Goal: Transaction & Acquisition: Download file/media

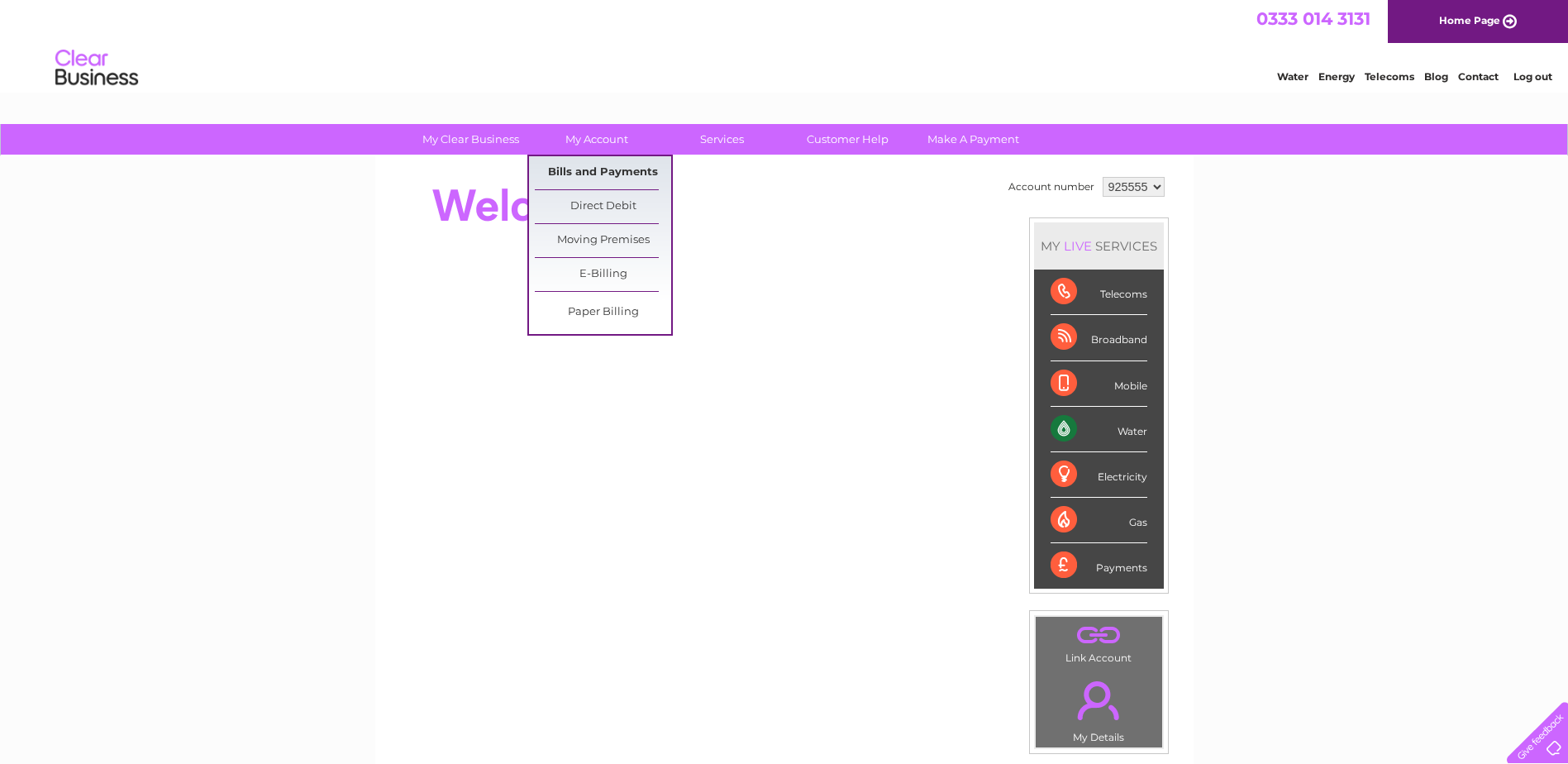
click at [622, 172] on link "Bills and Payments" at bounding box center [603, 172] width 136 height 33
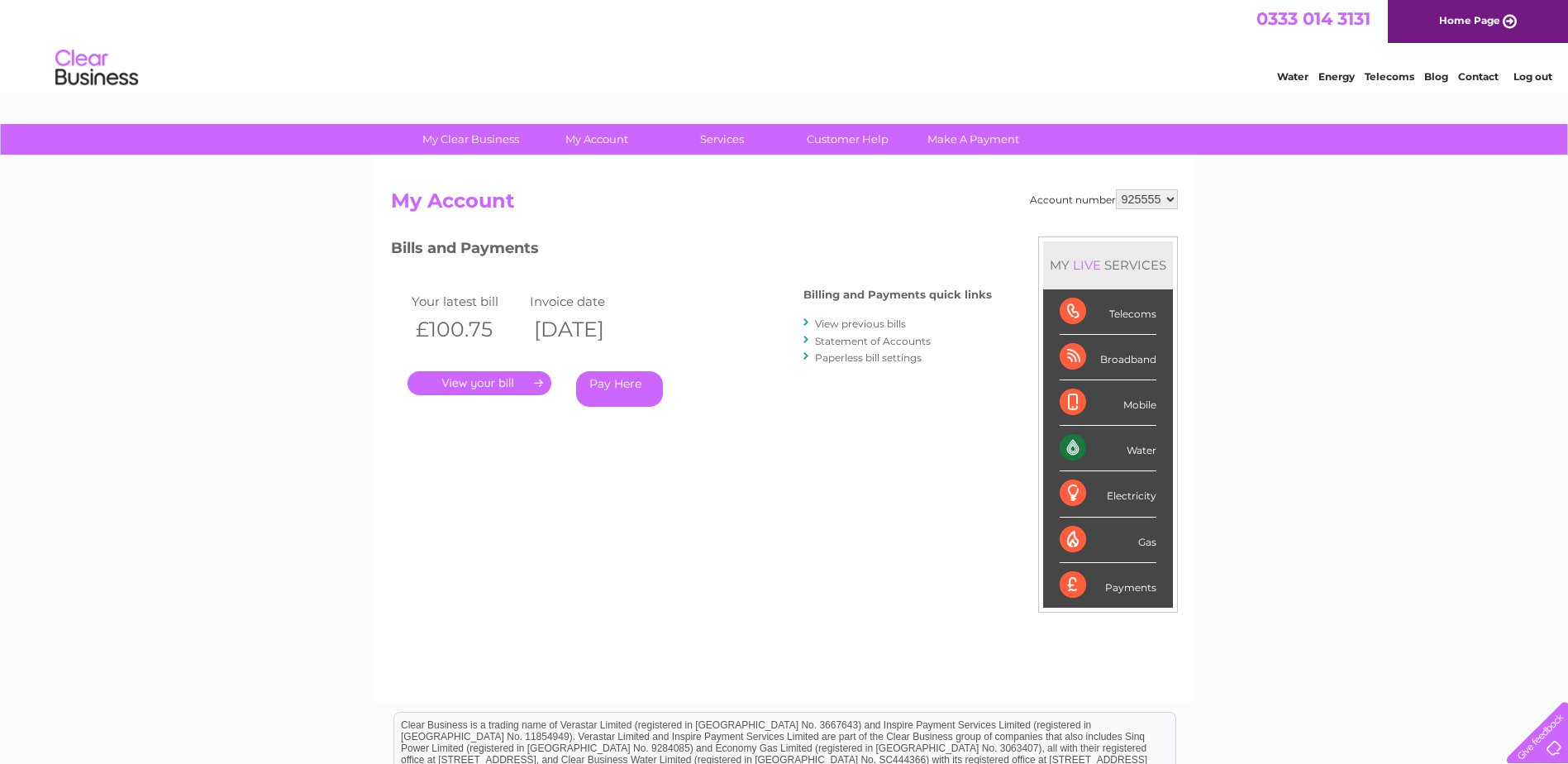
click at [541, 379] on link "." at bounding box center [479, 384] width 144 height 24
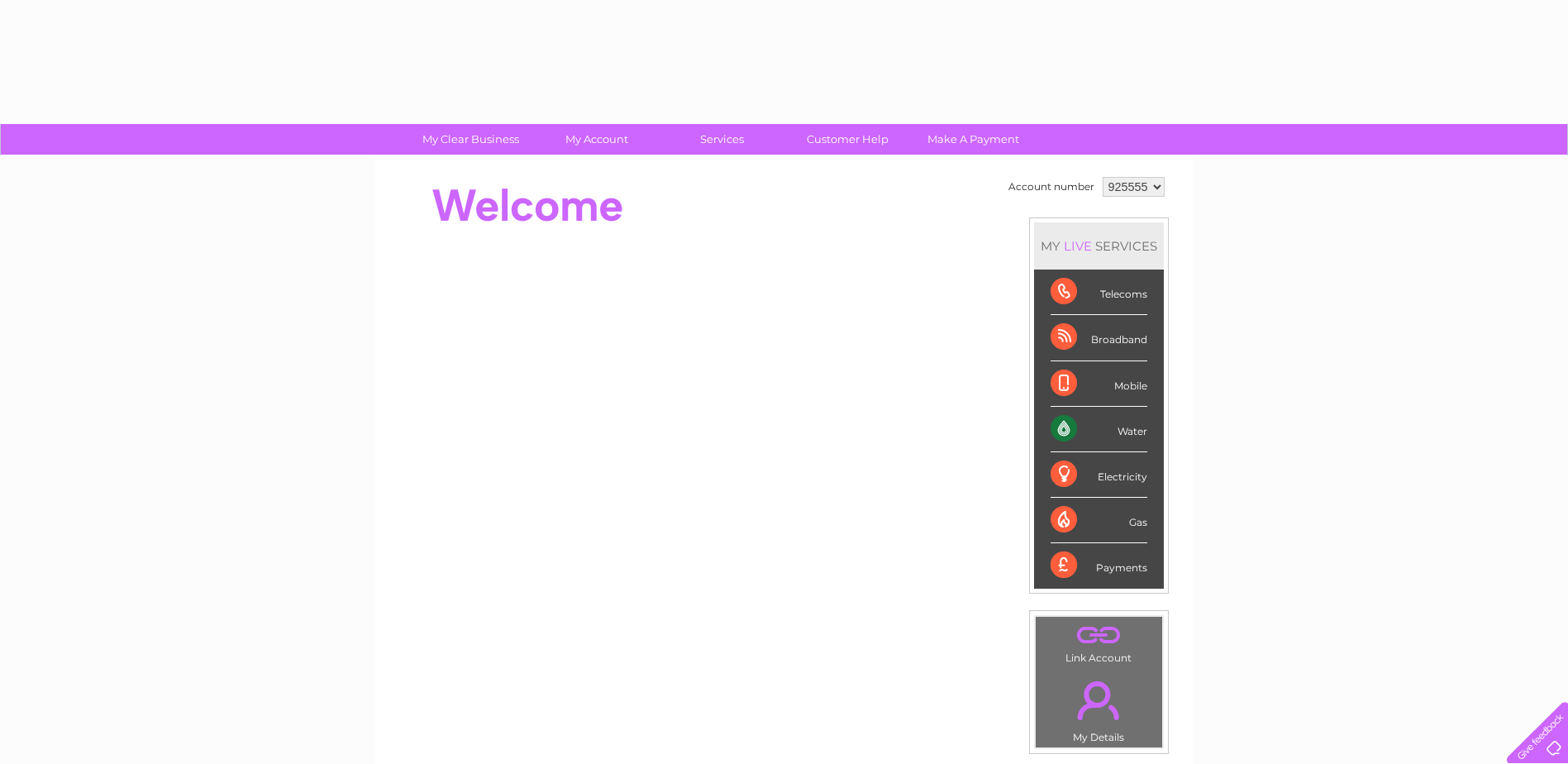
click at [1119, 427] on div "Water" at bounding box center [1099, 429] width 97 height 46
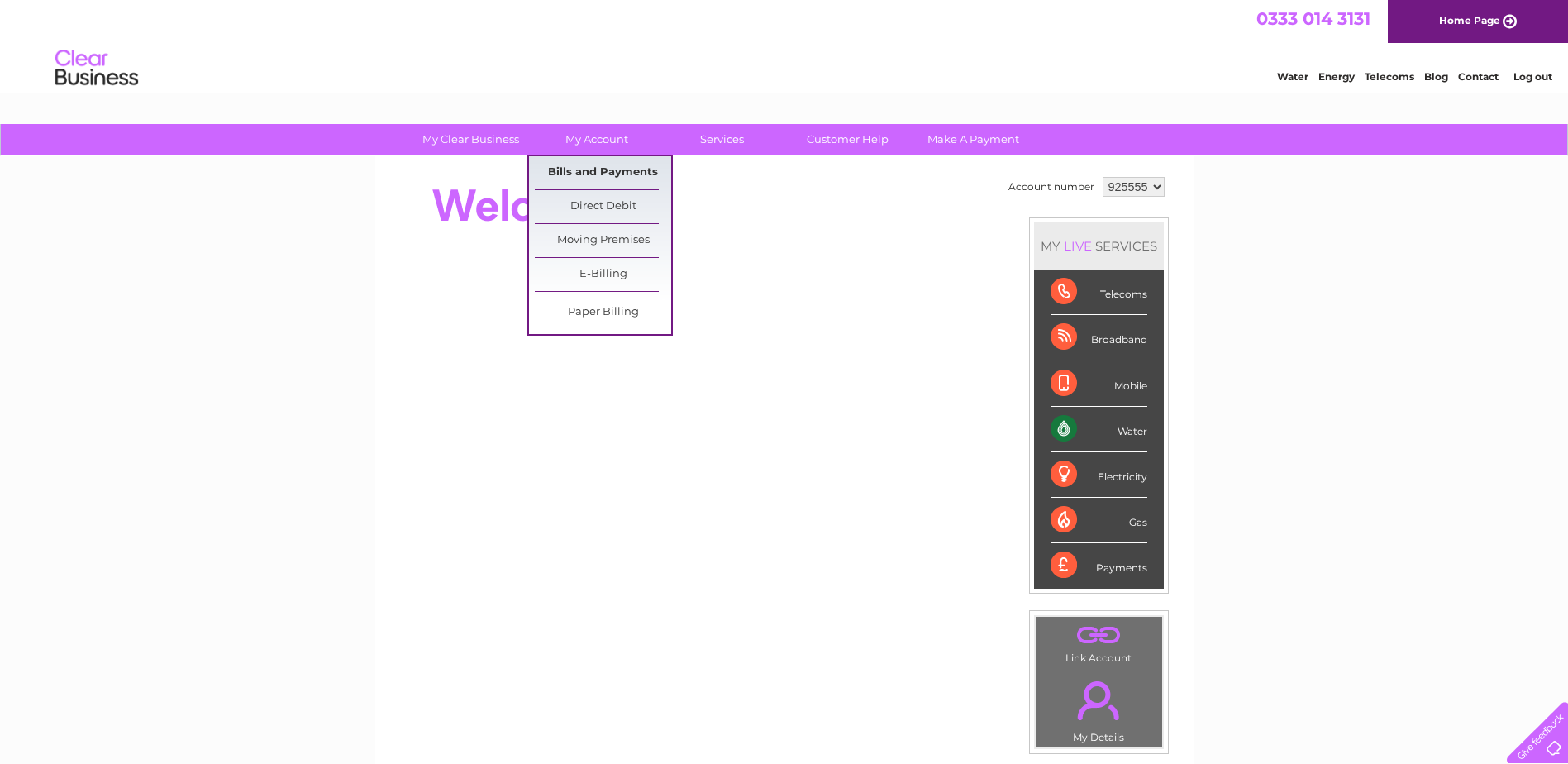
click at [606, 175] on link "Bills and Payments" at bounding box center [603, 172] width 136 height 33
click at [607, 169] on link "Bills and Payments" at bounding box center [603, 172] width 136 height 33
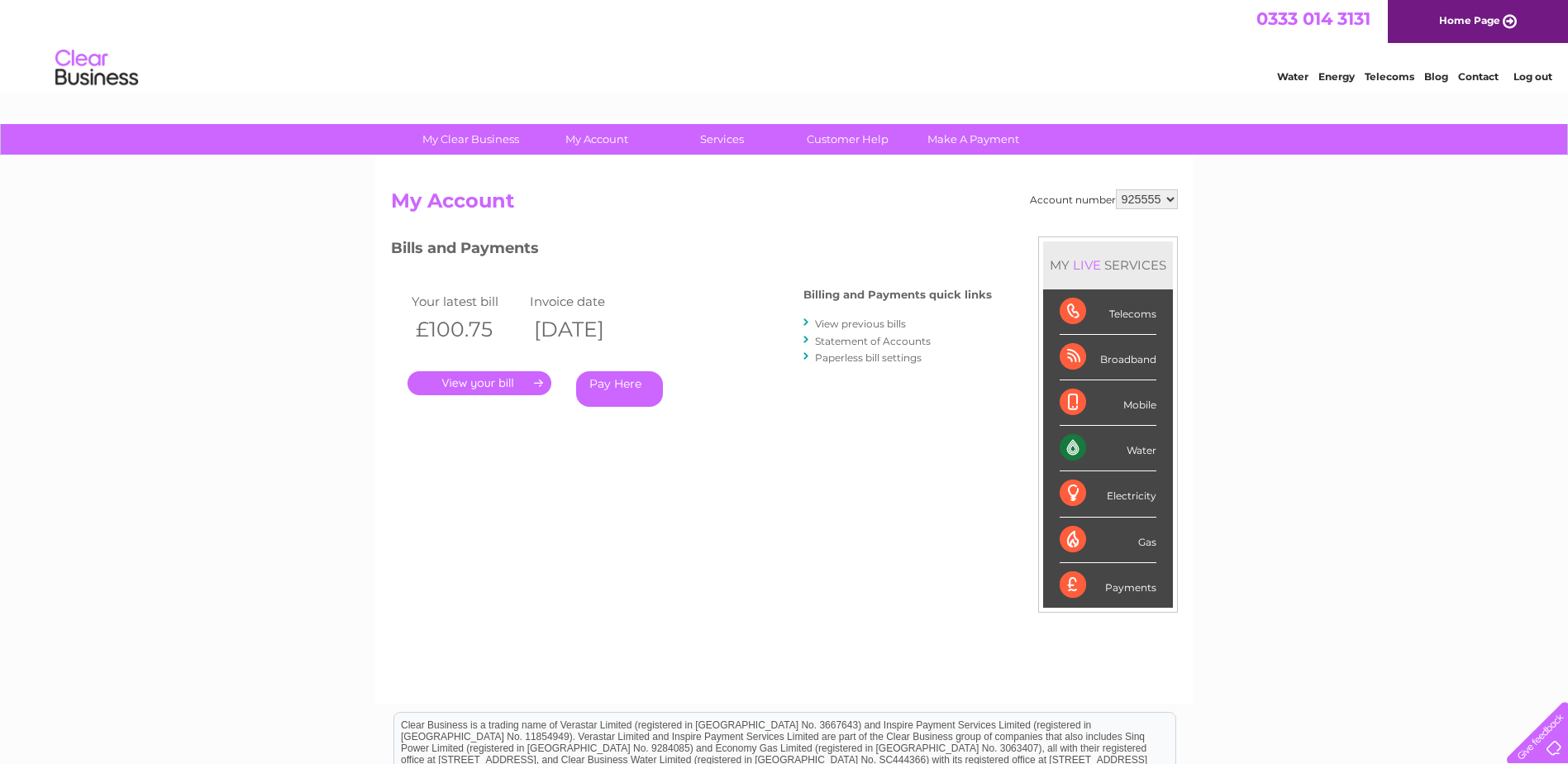
click at [533, 379] on link "." at bounding box center [479, 384] width 144 height 24
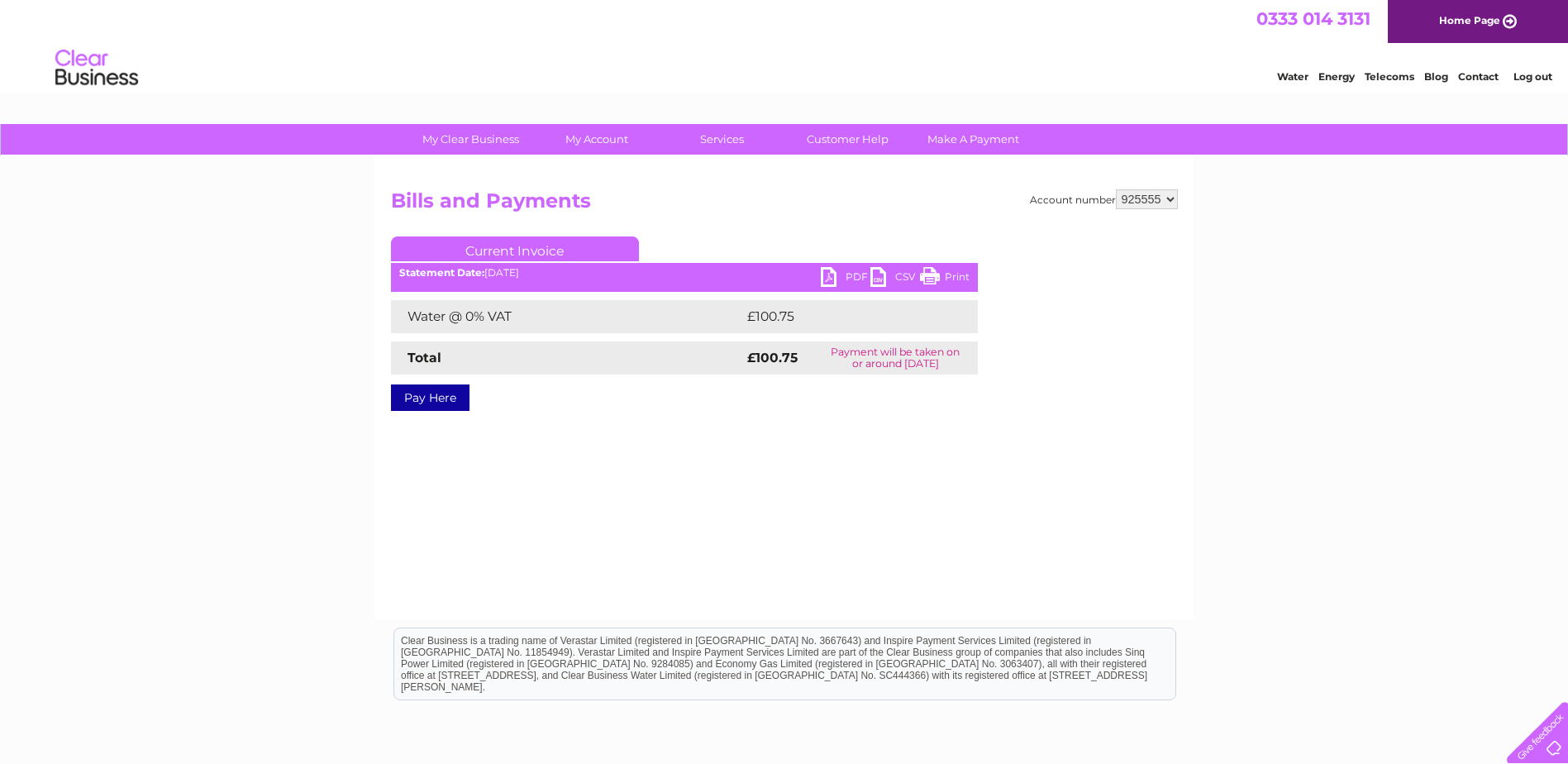
click at [853, 273] on link "PDF" at bounding box center [846, 279] width 50 height 24
click at [859, 275] on link "PDF" at bounding box center [846, 279] width 50 height 24
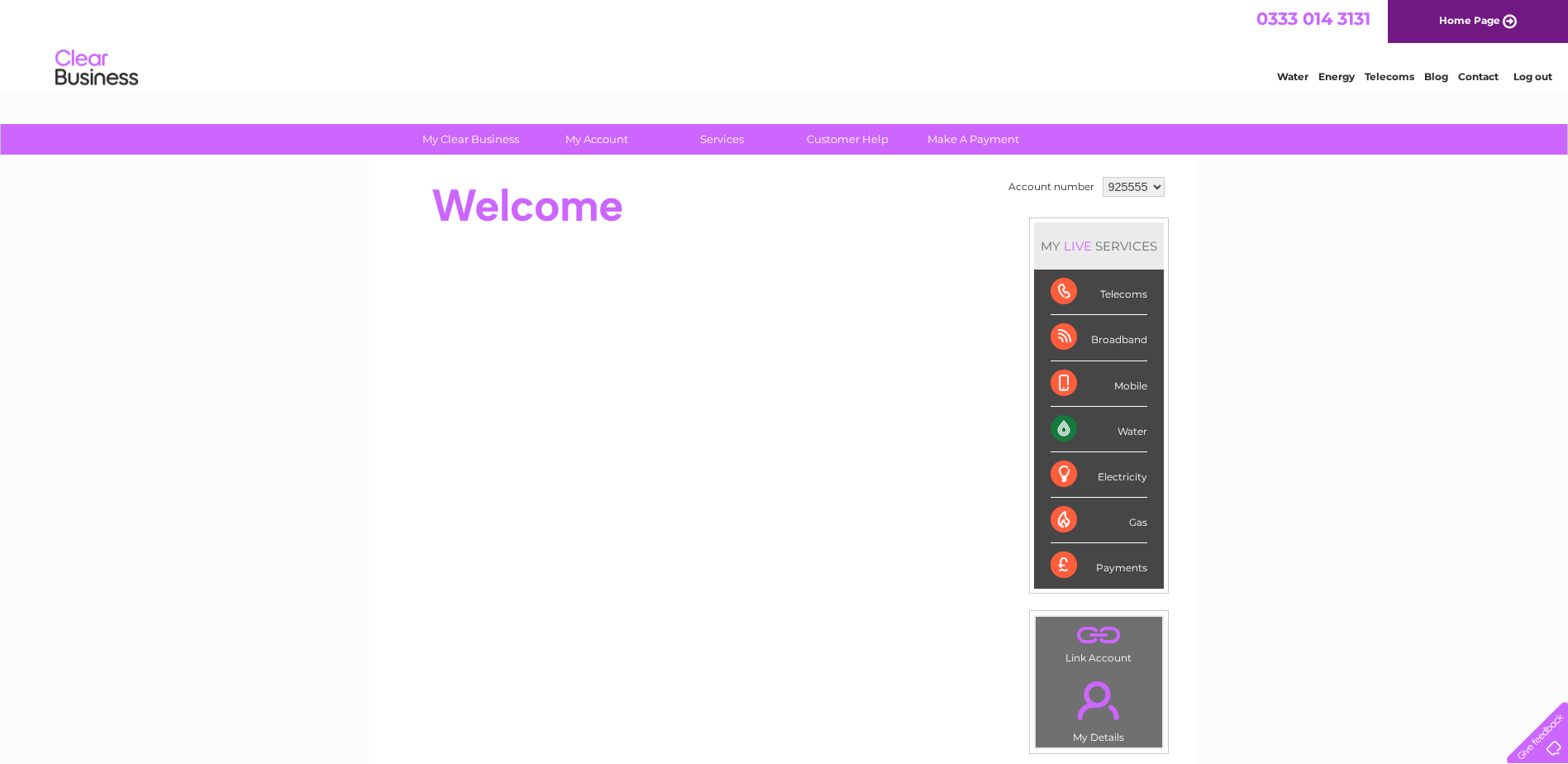
click at [1129, 438] on div "Water" at bounding box center [1099, 429] width 97 height 46
click at [1128, 435] on div "Water" at bounding box center [1099, 429] width 97 height 46
drag, startPoint x: 1128, startPoint y: 435, endPoint x: 1100, endPoint y: 435, distance: 28.0
click at [1100, 435] on div "Water" at bounding box center [1099, 429] width 97 height 46
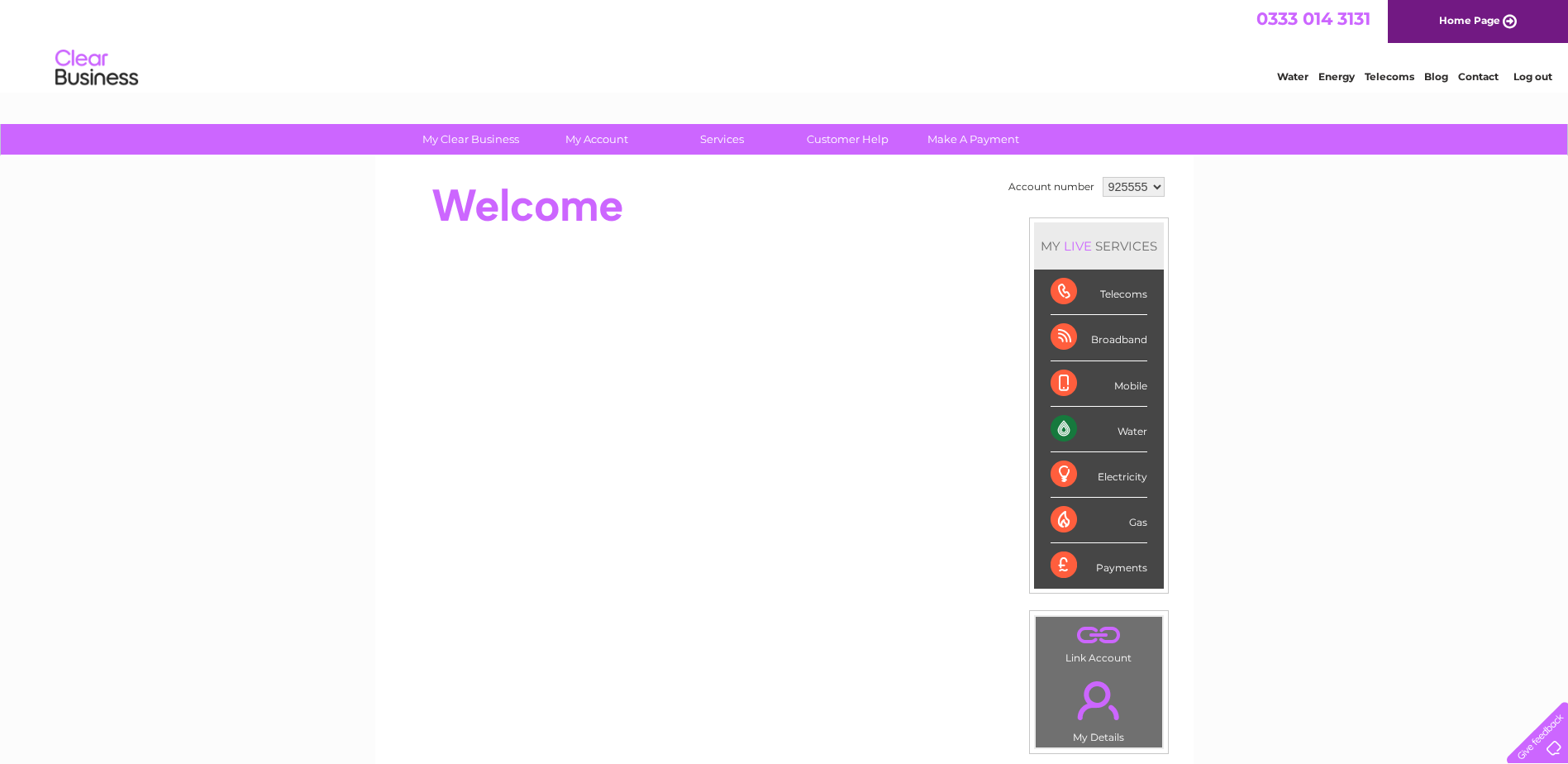
click at [1100, 435] on div "Water" at bounding box center [1099, 429] width 97 height 46
drag, startPoint x: 1100, startPoint y: 435, endPoint x: 1067, endPoint y: 434, distance: 33.0
click at [1061, 435] on div "Water" at bounding box center [1099, 429] width 97 height 46
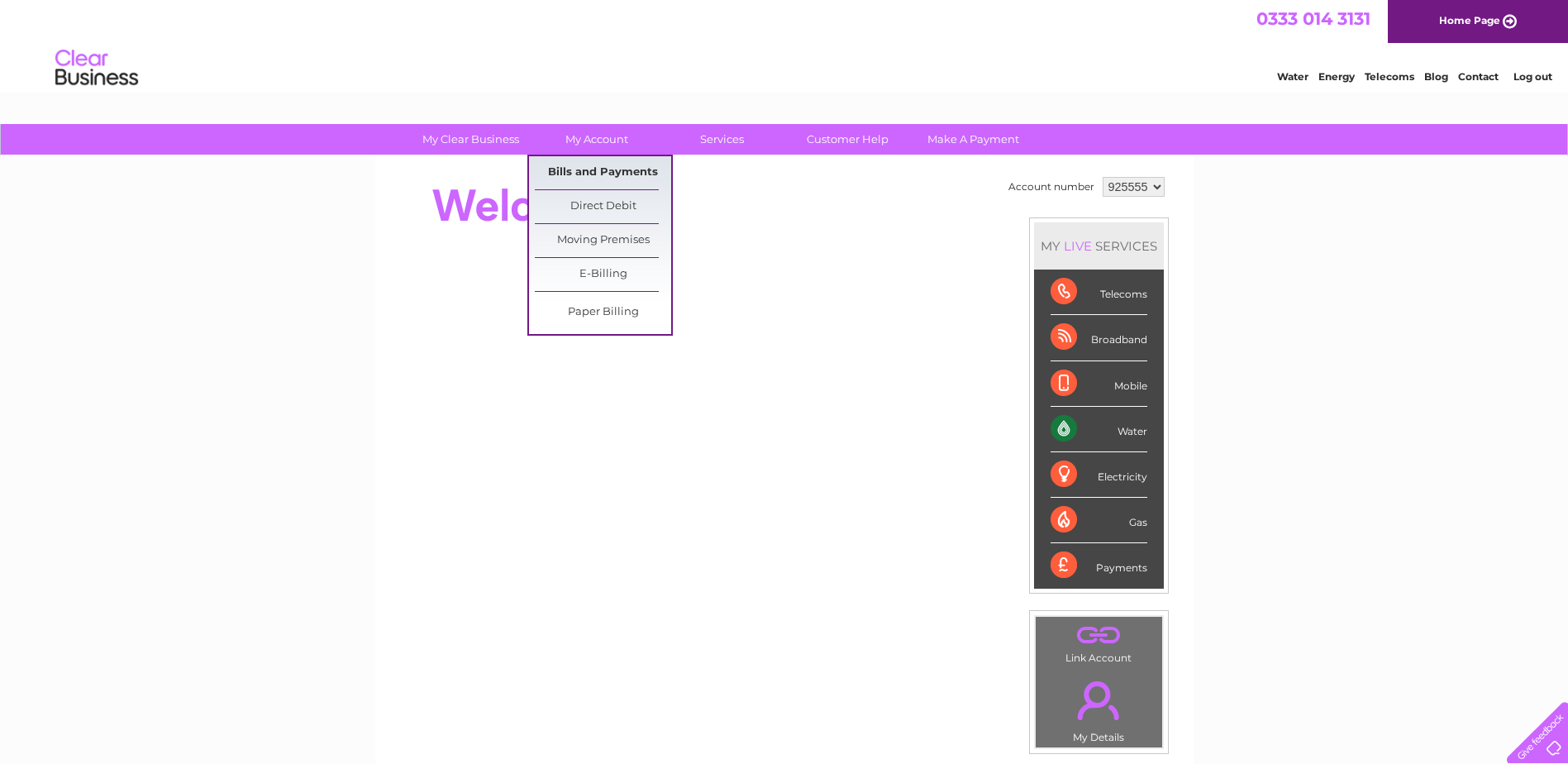
click at [595, 172] on link "Bills and Payments" at bounding box center [603, 172] width 136 height 33
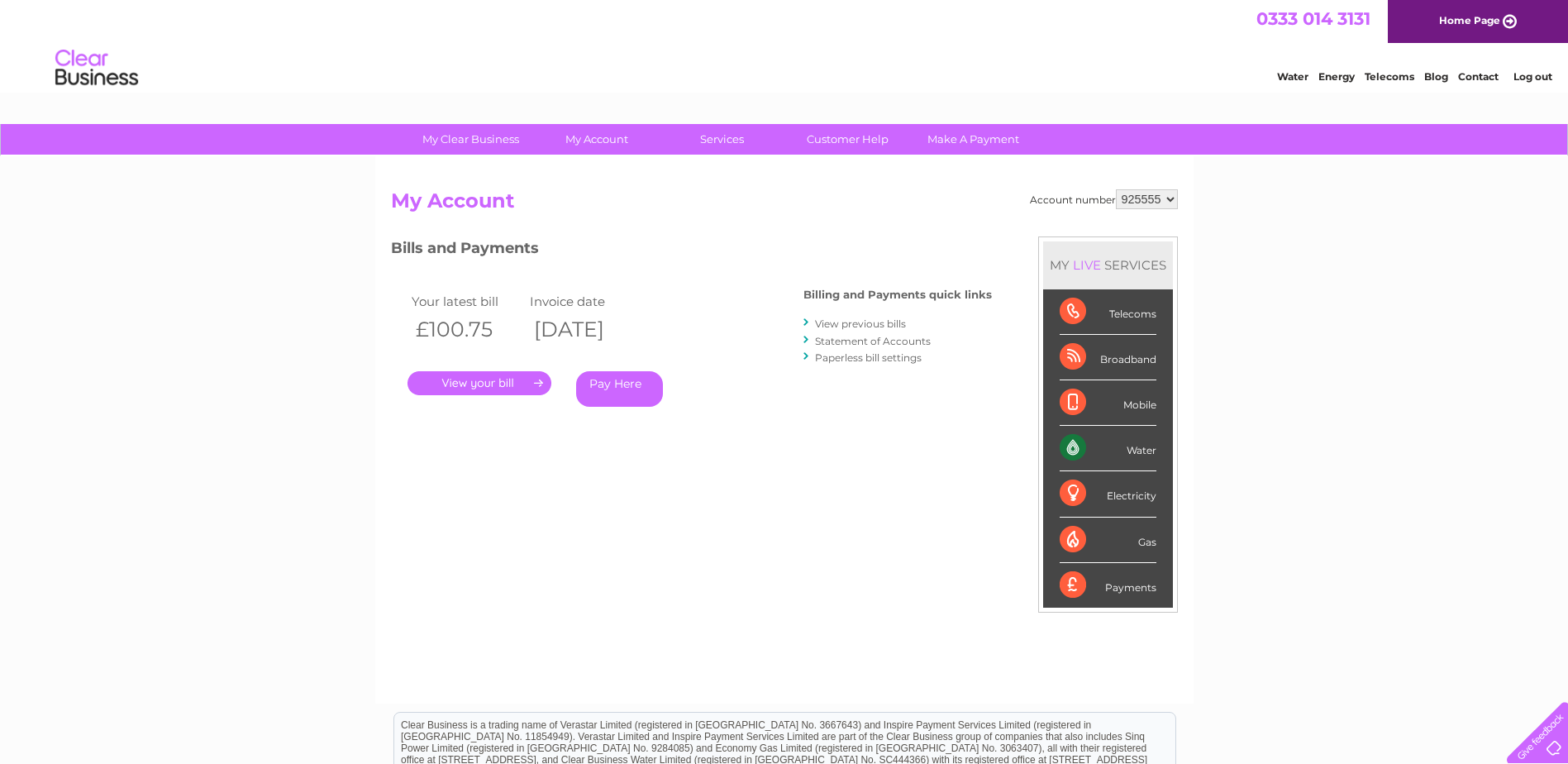
click at [514, 318] on link "." at bounding box center [479, 384] width 144 height 24
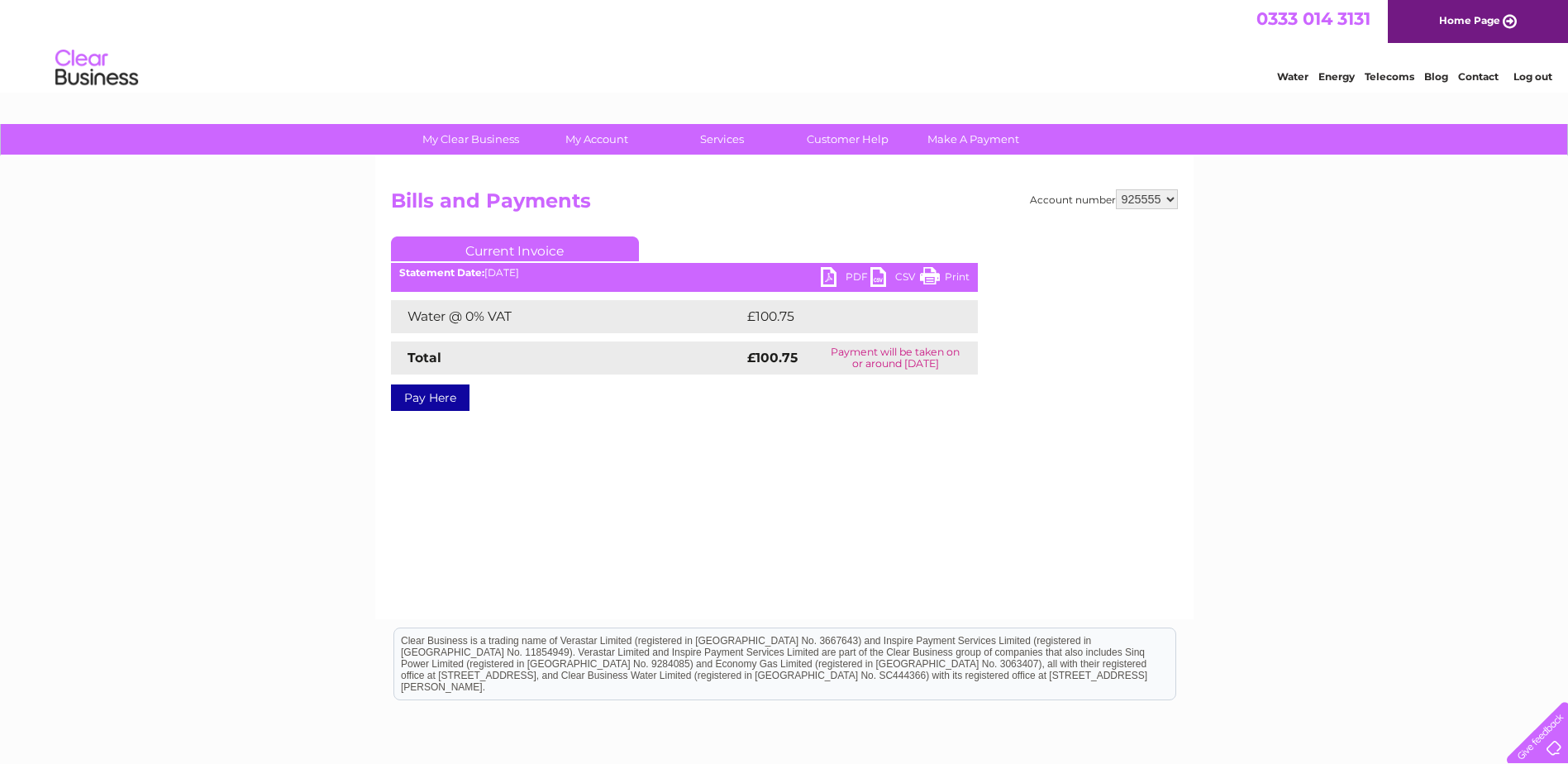
click at [853, 277] on link "PDF" at bounding box center [846, 279] width 50 height 24
drag, startPoint x: 1271, startPoint y: 297, endPoint x: 1346, endPoint y: 197, distance: 125.0
click at [1278, 296] on div "My Clear Business Login Details My Details My Preferences Link Account My Accou…" at bounding box center [784, 513] width 1568 height 778
